Goal: Navigation & Orientation: Find specific page/section

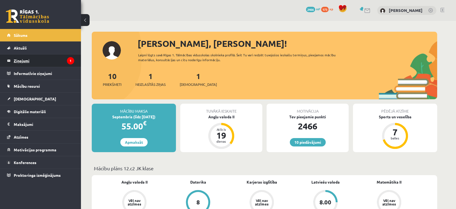
click at [66, 59] on legend "Ziņojumi 1" at bounding box center [44, 60] width 61 height 12
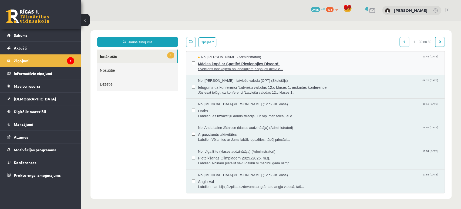
click at [270, 63] on span "Mācies kopā ar Spotify! Pievienojies Discord!" at bounding box center [318, 63] width 241 height 7
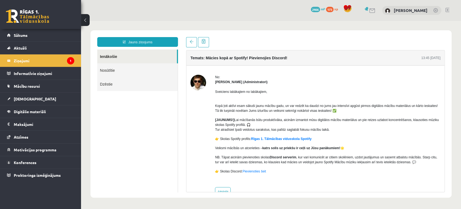
click at [22, 19] on link at bounding box center [27, 16] width 43 height 14
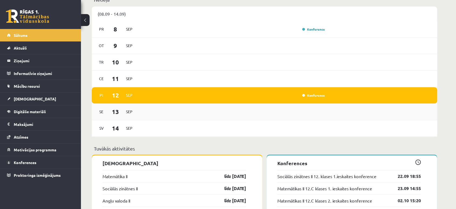
scroll to position [289, 0]
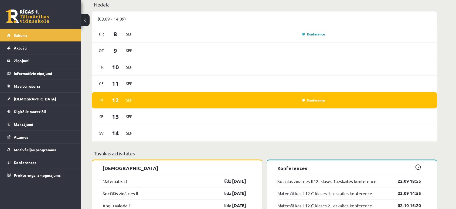
click at [323, 100] on link "Konference" at bounding box center [314, 100] width 23 height 4
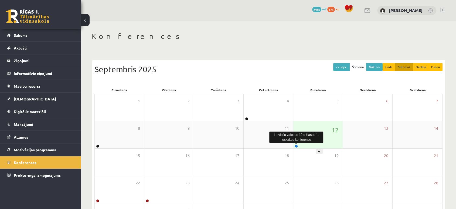
click at [296, 146] on link at bounding box center [296, 145] width 3 height 3
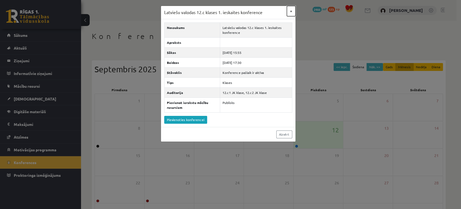
click at [289, 11] on button "×" at bounding box center [291, 11] width 9 height 10
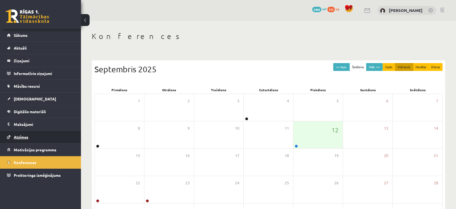
click at [35, 133] on link "Atzīmes" at bounding box center [40, 136] width 67 height 12
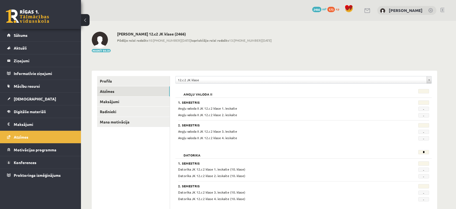
click at [22, 8] on div "0 Dāvanas 2466 mP 173 xp" at bounding box center [40, 14] width 81 height 29
click at [23, 12] on link at bounding box center [27, 16] width 43 height 14
